Goal: Transaction & Acquisition: Purchase product/service

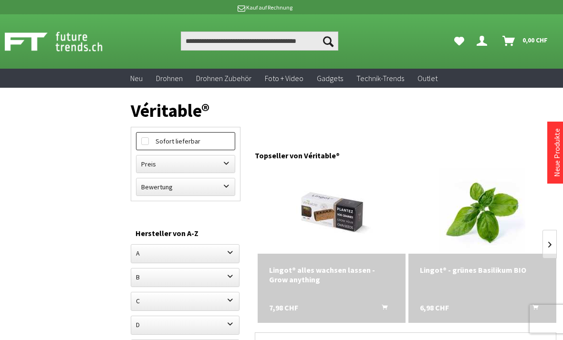
click at [151, 138] on label "Sofort lieferbar" at bounding box center [185, 141] width 98 height 17
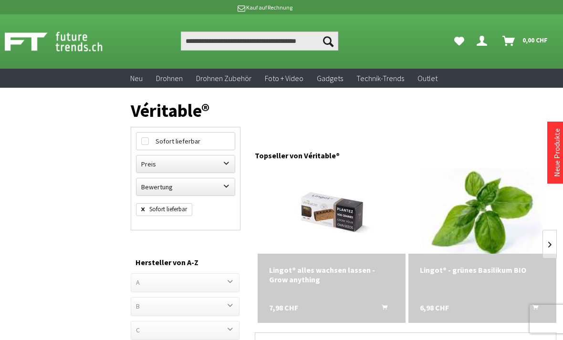
click at [496, 222] on img at bounding box center [482, 211] width 120 height 120
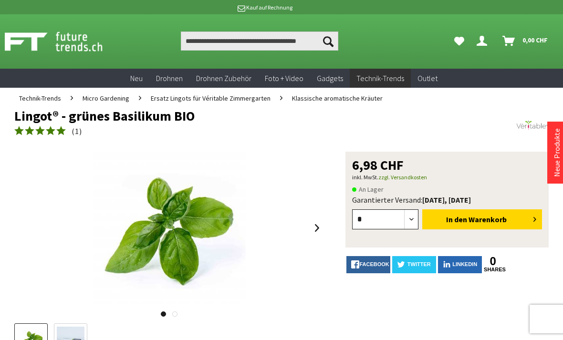
select select "*"
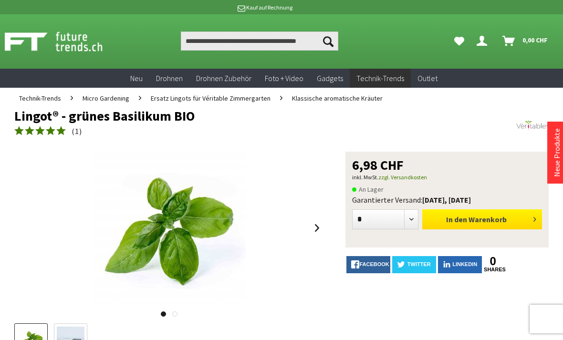
click at [507, 225] on button "In den Warenkorb" at bounding box center [481, 219] width 119 height 20
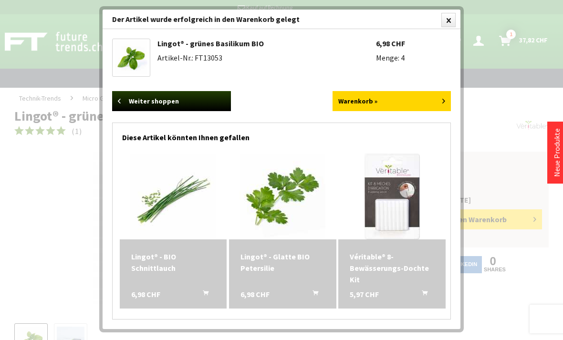
click at [394, 215] on img at bounding box center [391, 197] width 55 height 86
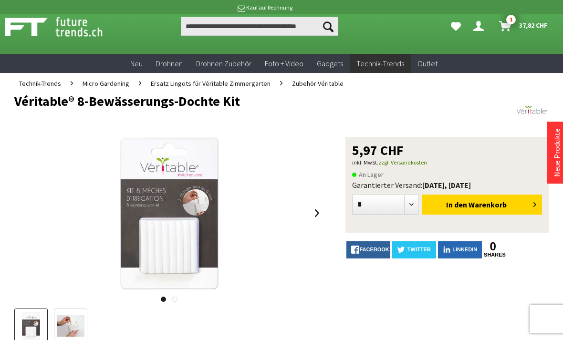
scroll to position [18, 0]
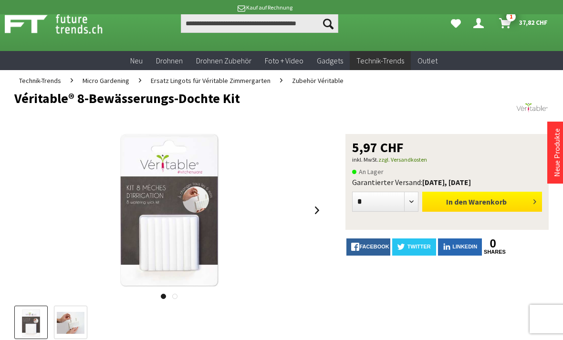
click at [482, 206] on span "Warenkorb" at bounding box center [487, 202] width 38 height 10
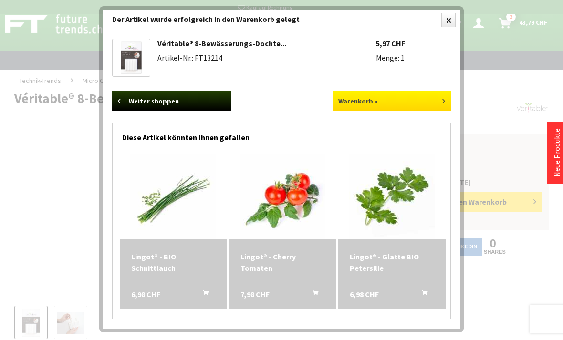
click at [375, 97] on link "Warenkorb »" at bounding box center [391, 101] width 119 height 20
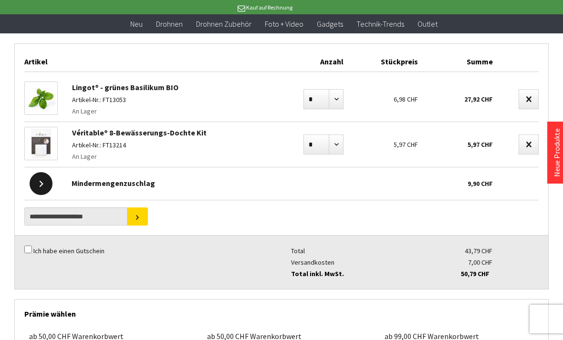
scroll to position [95, 0]
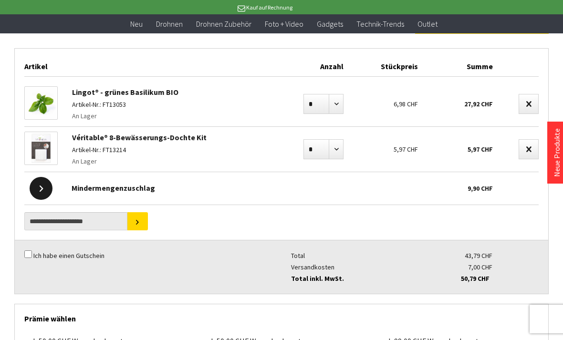
click at [42, 183] on div at bounding box center [41, 188] width 23 height 23
click at [40, 188] on icon at bounding box center [41, 189] width 3 height 6
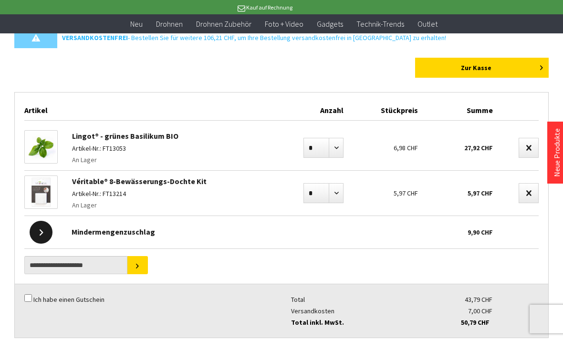
scroll to position [0, 0]
